Goal: Task Accomplishment & Management: Use online tool/utility

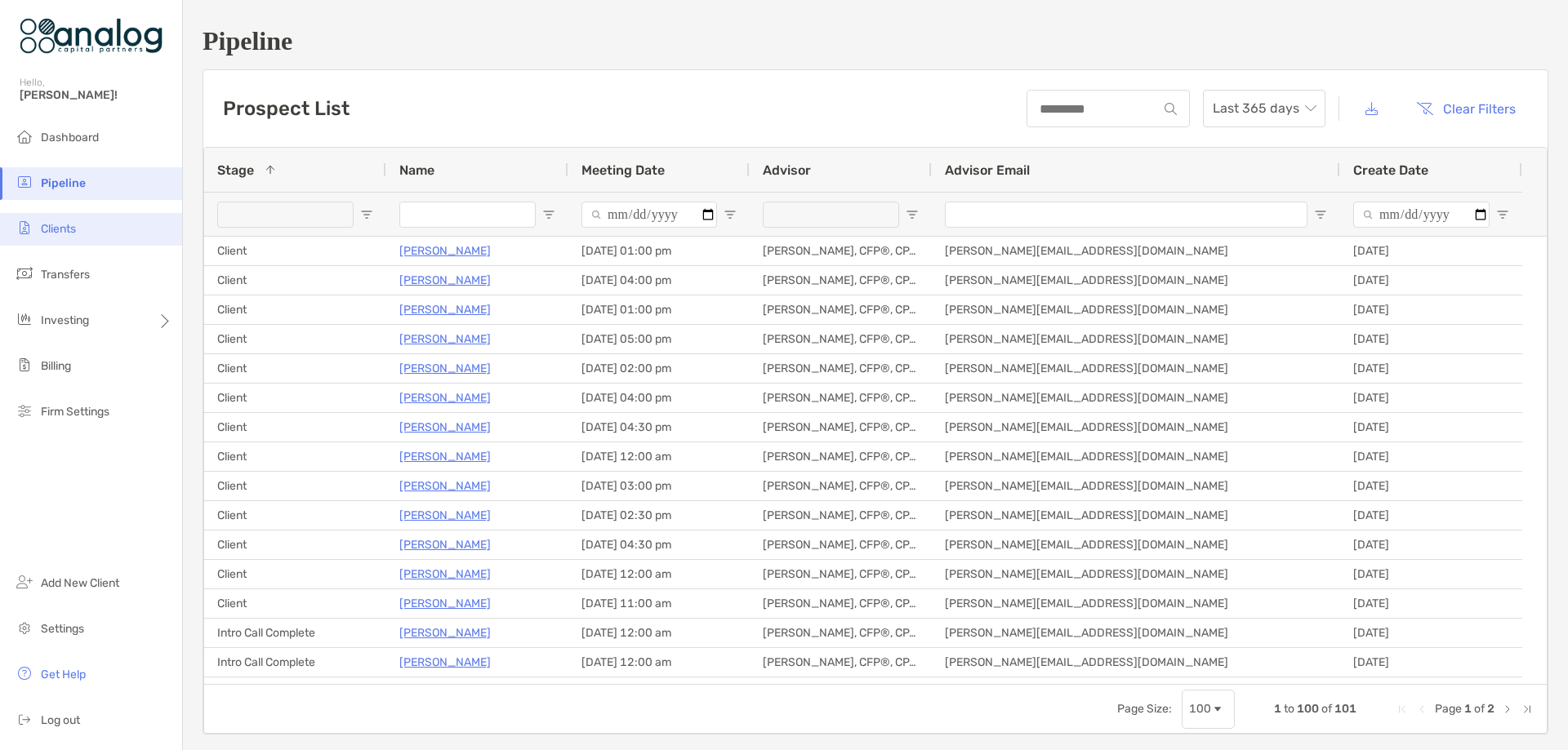
click at [67, 230] on span "Clients" at bounding box center [58, 229] width 35 height 13
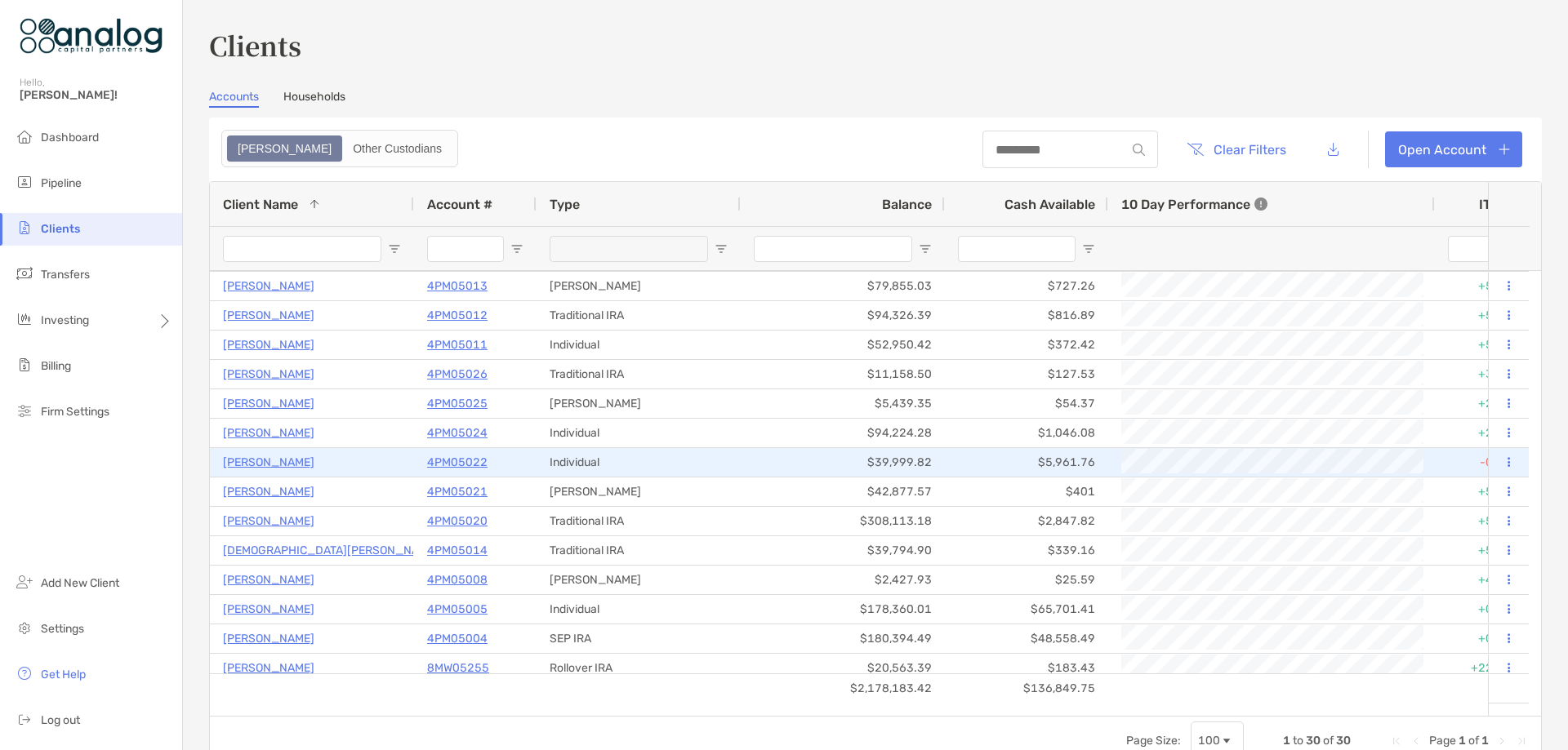
scroll to position [327, 0]
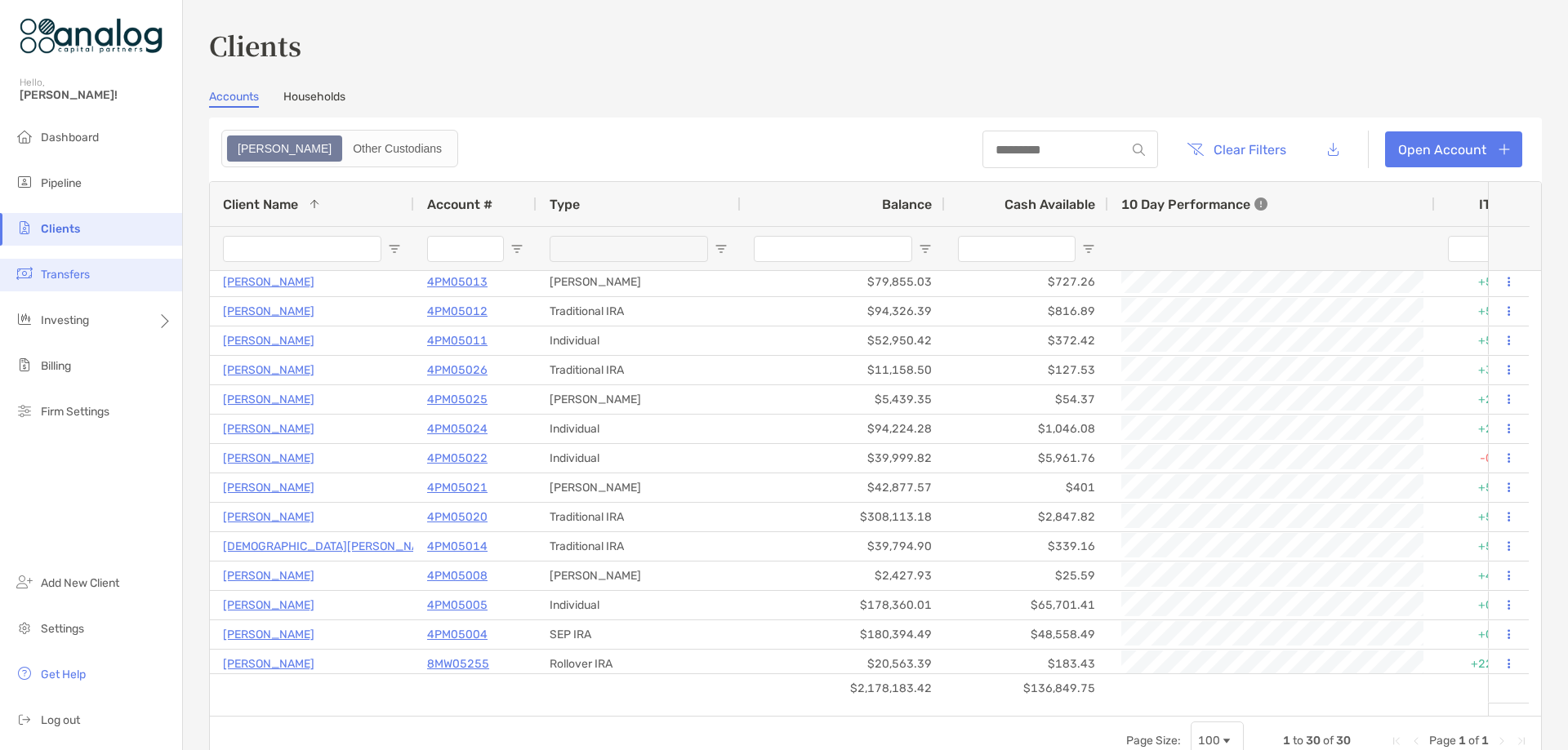
click at [92, 279] on li "Transfers" at bounding box center [91, 274] width 182 height 33
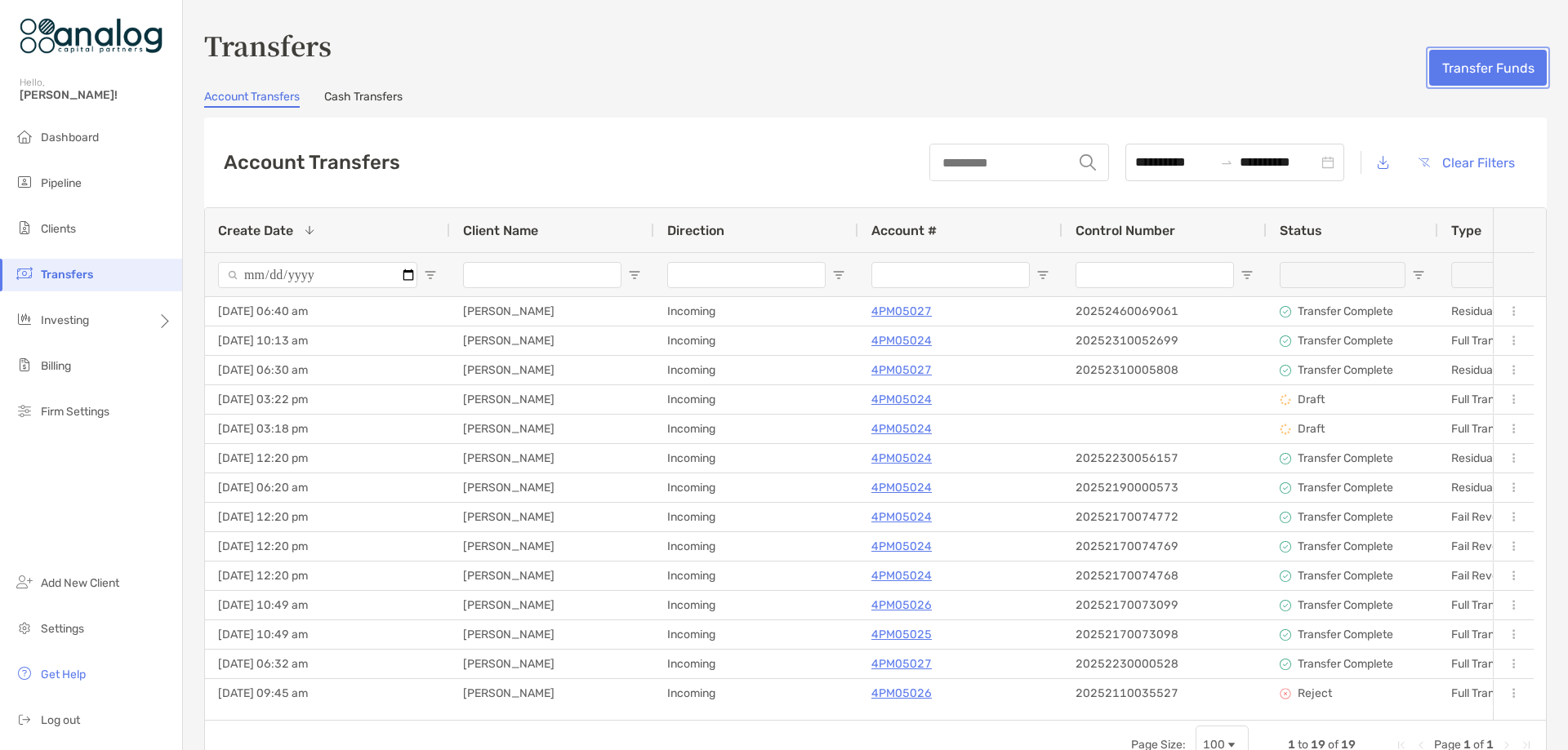
click at [1491, 76] on button "Transfer Funds" at bounding box center [1488, 67] width 118 height 36
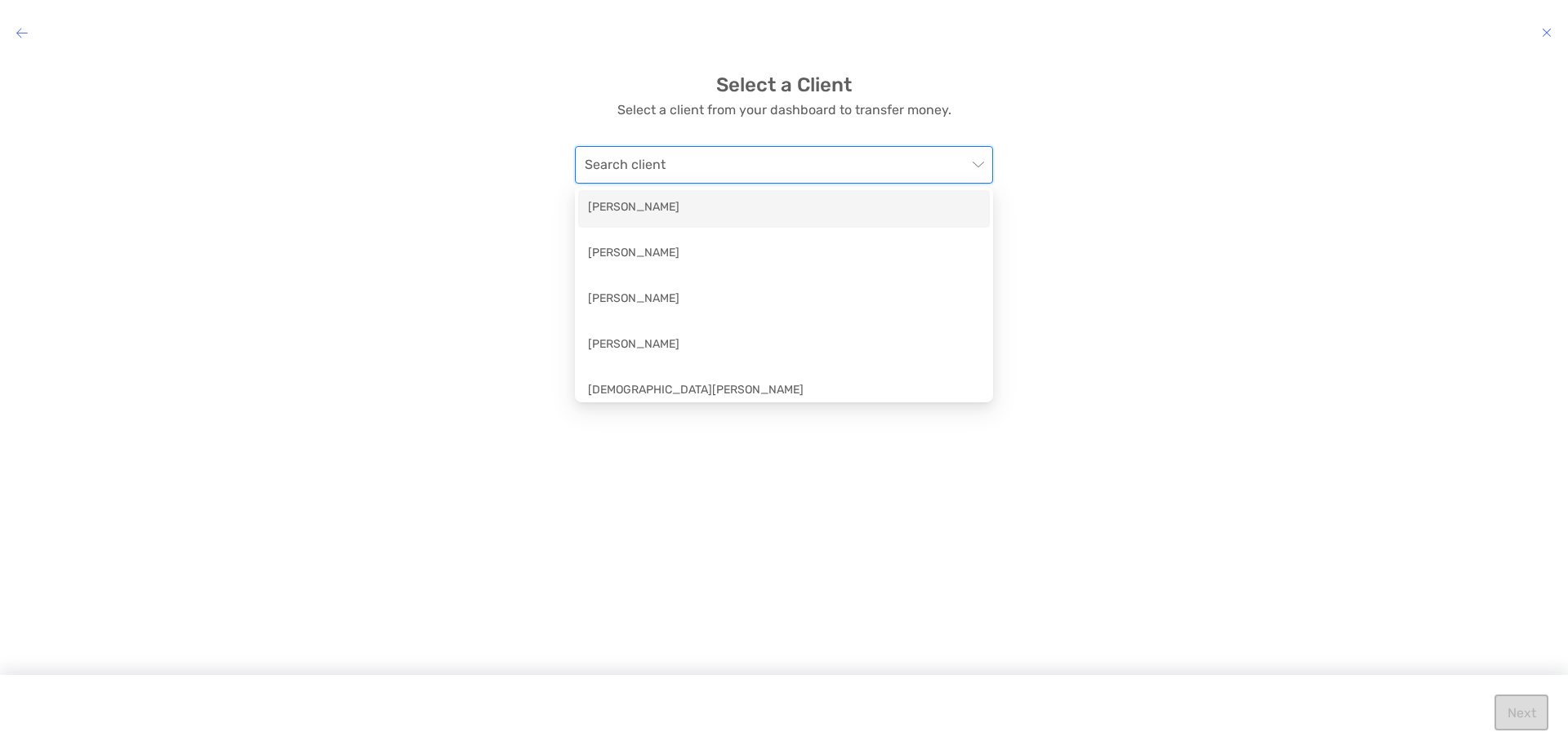
click at [822, 150] on input "modal" at bounding box center [776, 165] width 382 height 36
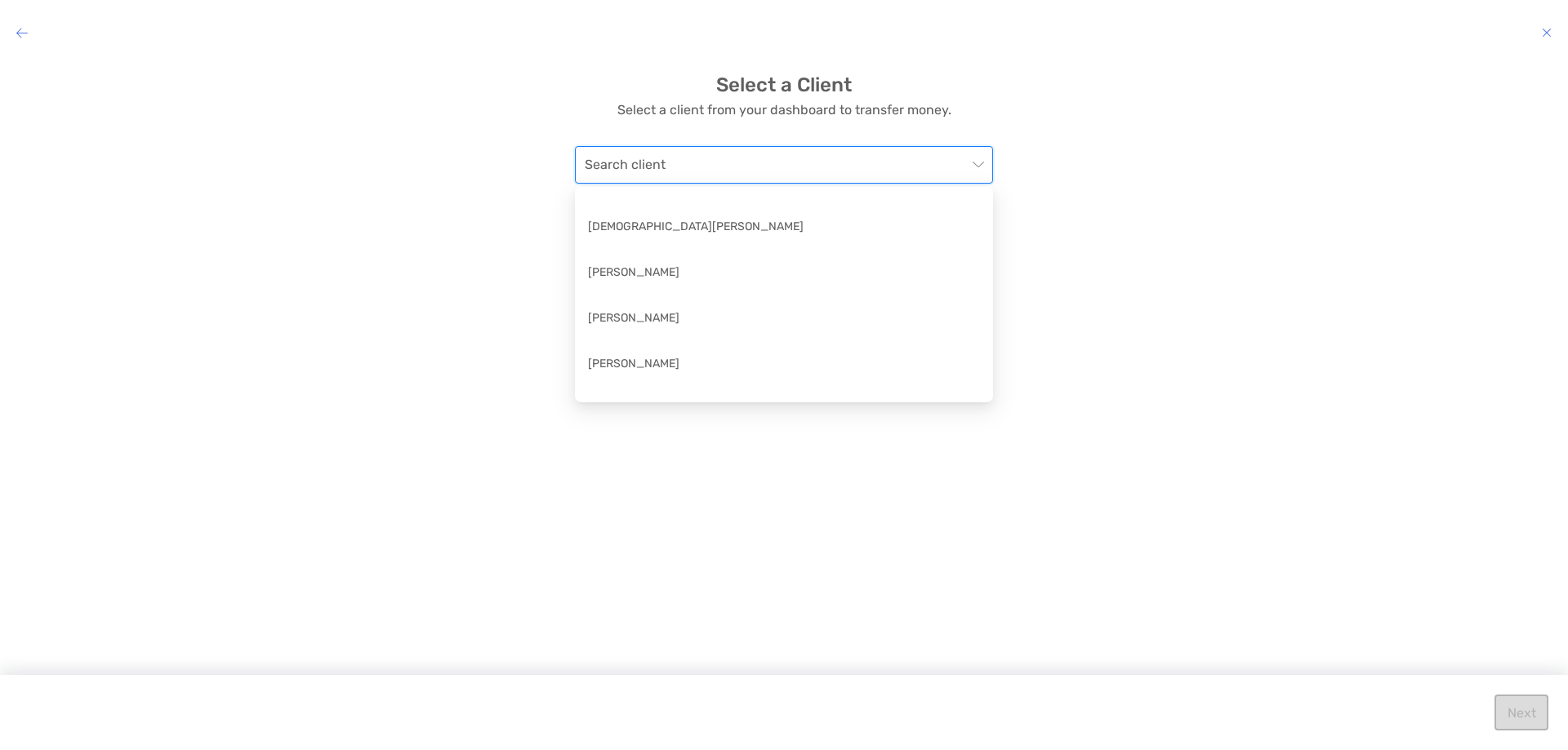
scroll to position [245, 0]
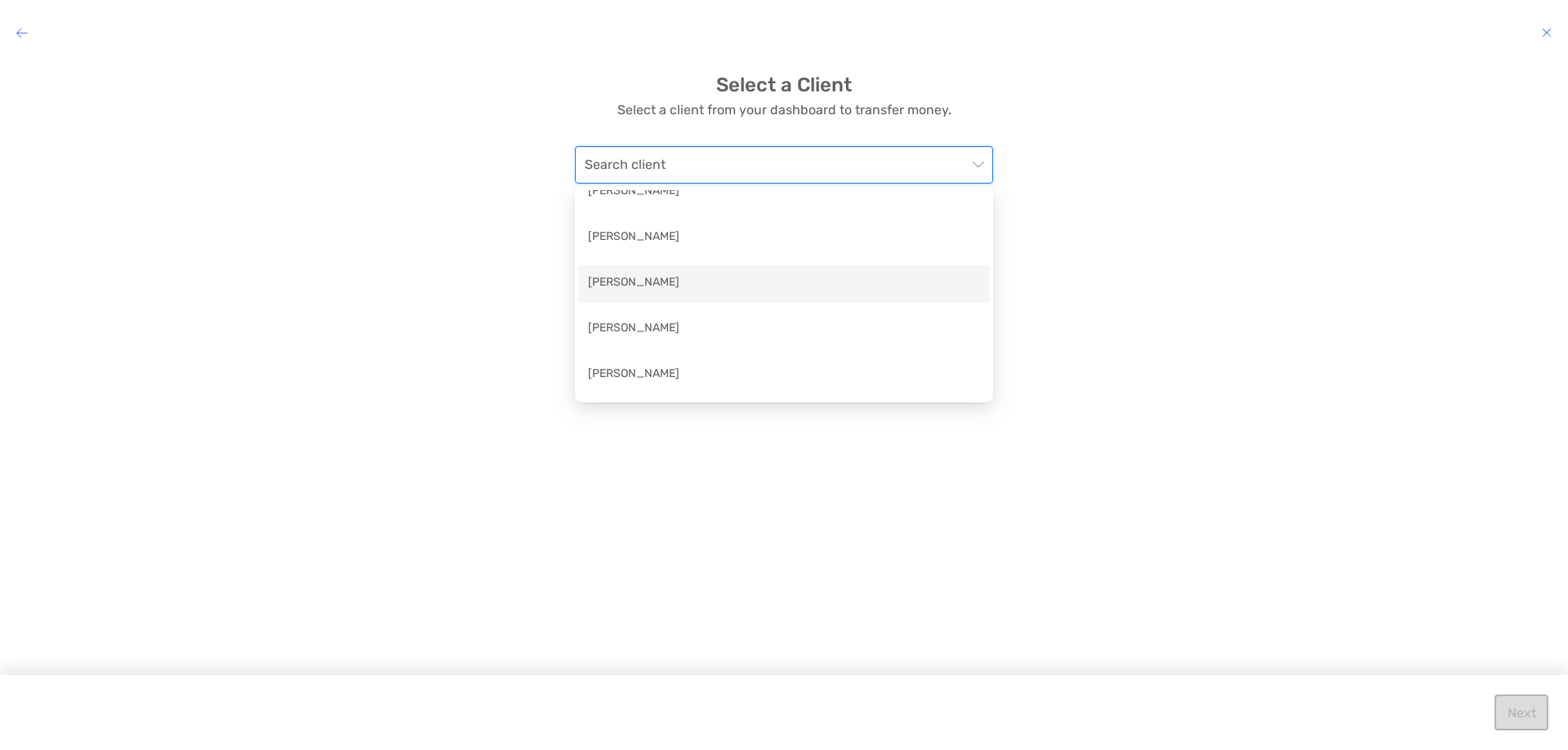
click at [796, 275] on div "[PERSON_NAME]" at bounding box center [783, 284] width 392 height 20
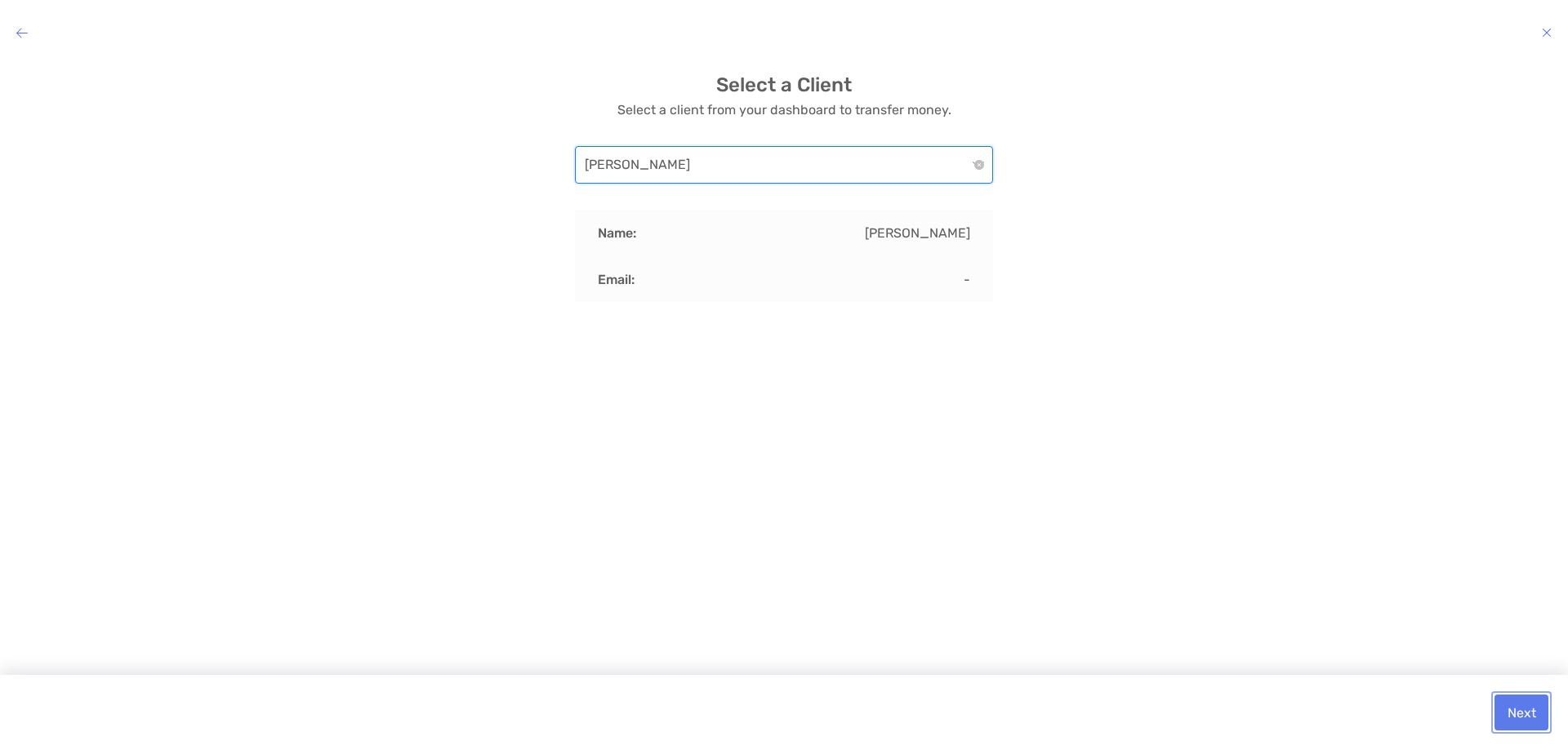
click at [1513, 710] on button "Next" at bounding box center [1521, 712] width 54 height 36
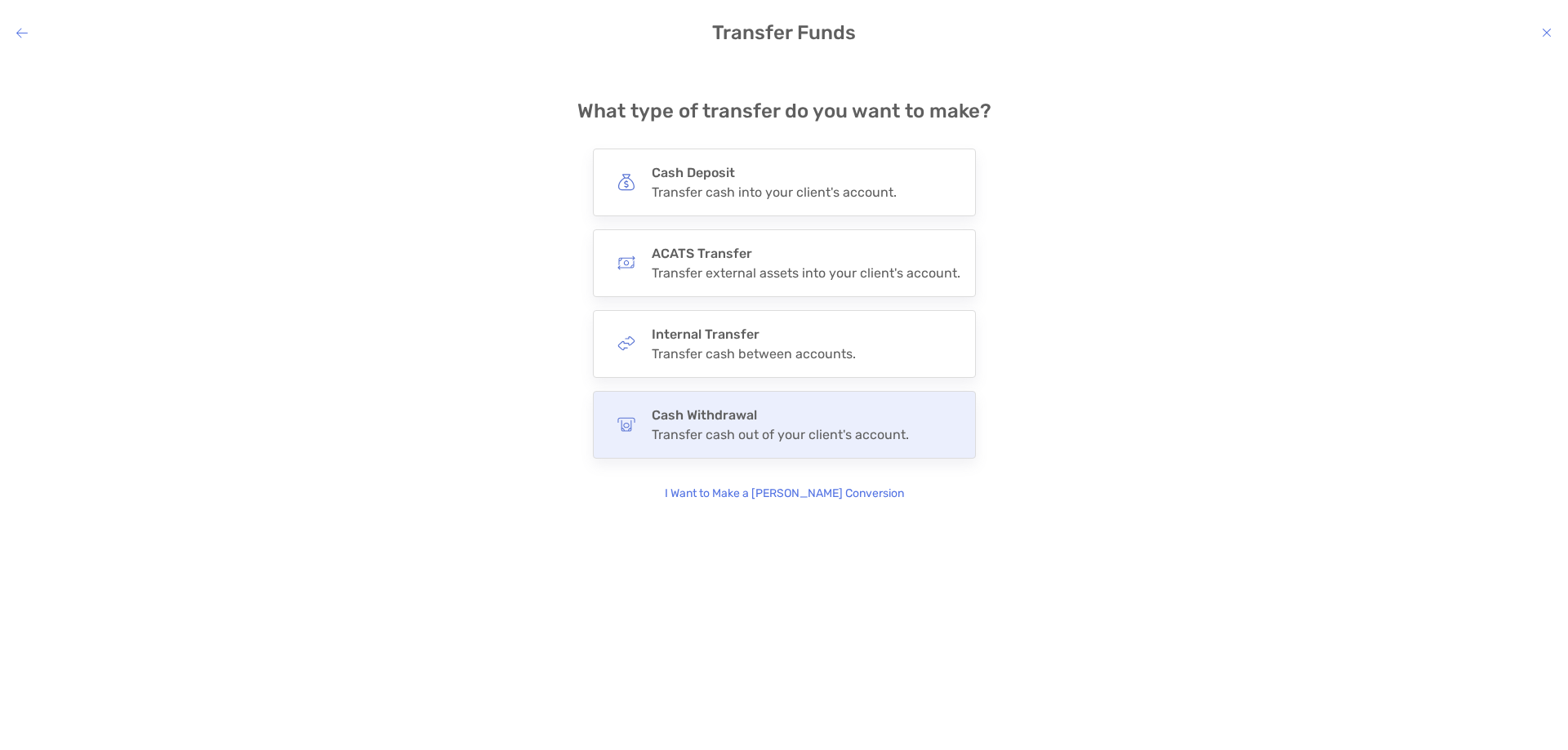
click at [847, 404] on div "Cash Withdrawal Transfer cash out of your client's account." at bounding box center [784, 424] width 383 height 67
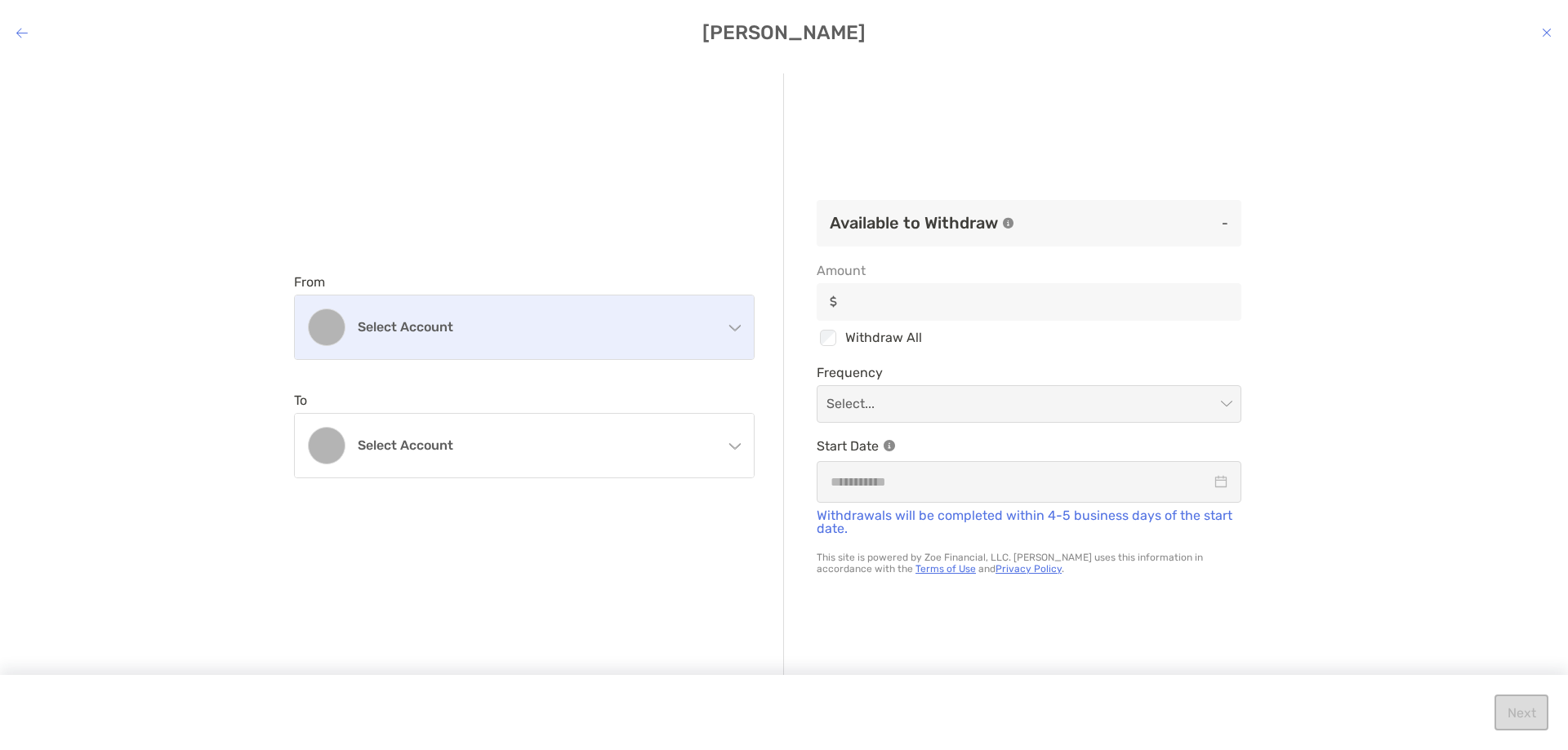
click at [589, 340] on div "Select account" at bounding box center [524, 327] width 459 height 64
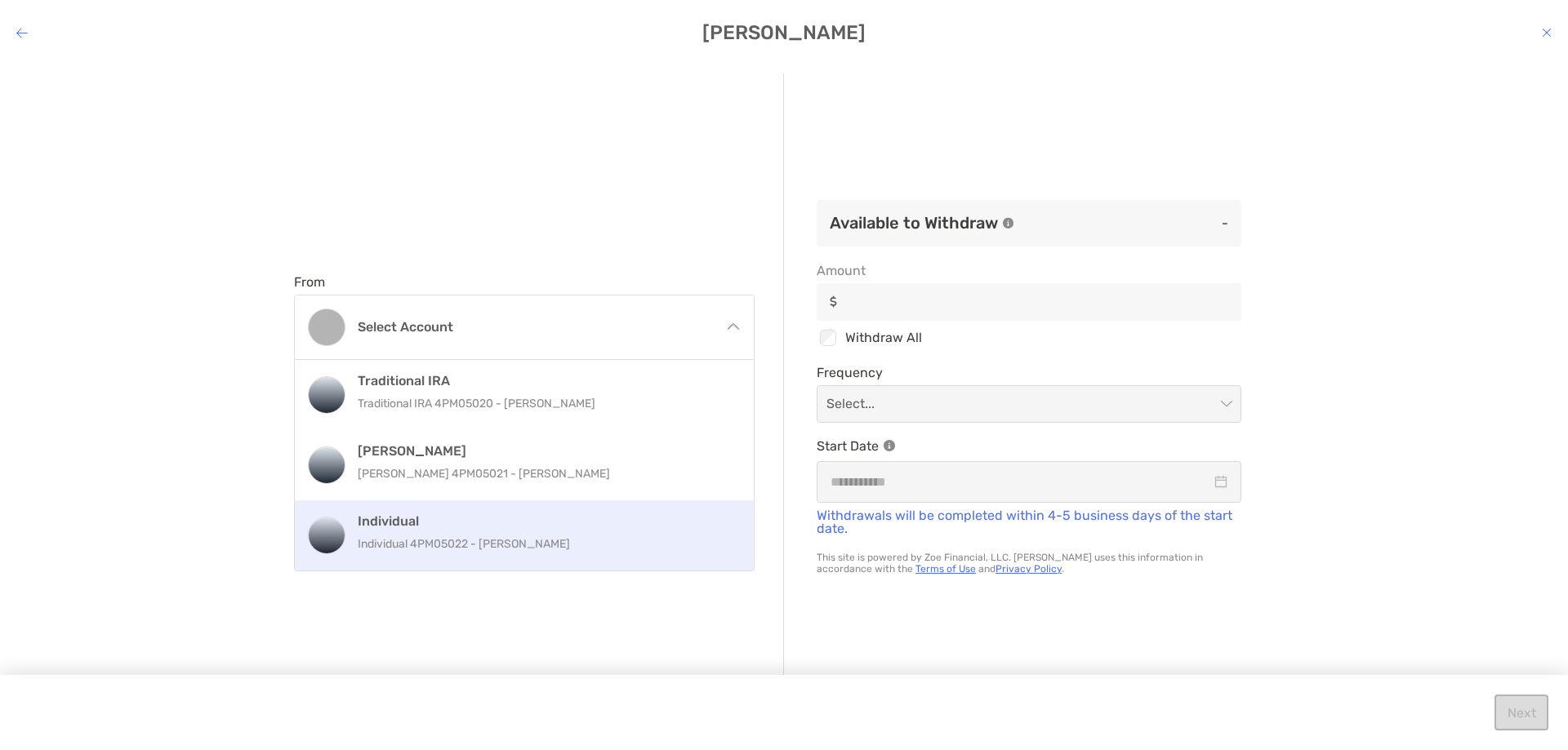
click at [552, 524] on h4 "Individual" at bounding box center [541, 521] width 368 height 15
